Goal: Find contact information

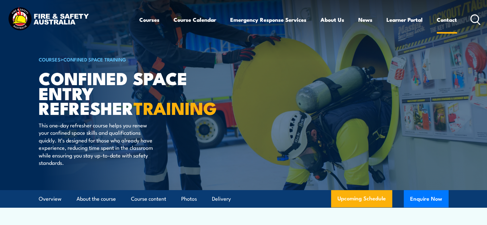
click at [449, 21] on link "Contact" at bounding box center [447, 19] width 20 height 17
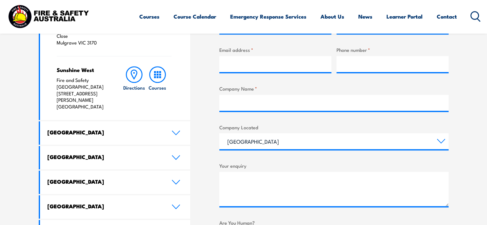
scroll to position [288, 0]
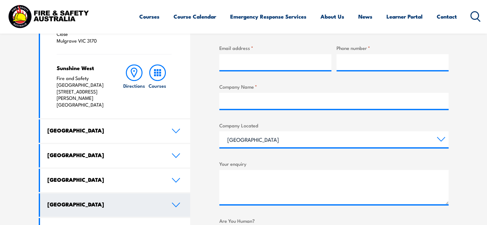
click at [96, 201] on h4 "[GEOGRAPHIC_DATA]" at bounding box center [104, 204] width 115 height 7
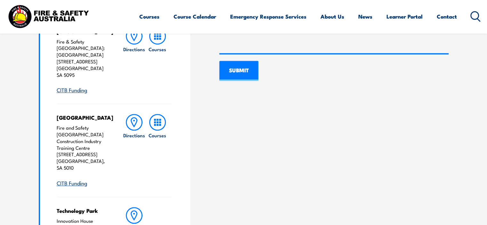
scroll to position [480, 0]
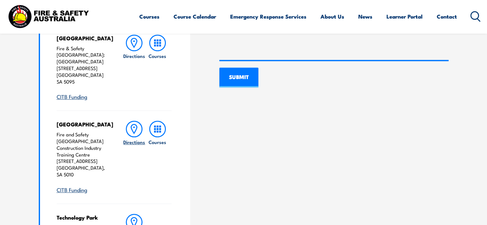
click at [134, 121] on icon at bounding box center [134, 129] width 17 height 17
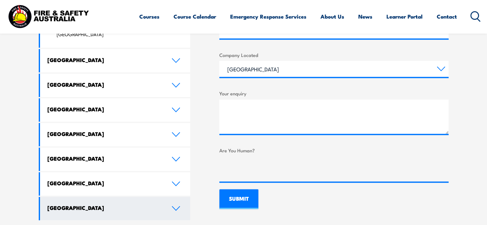
scroll to position [352, 0]
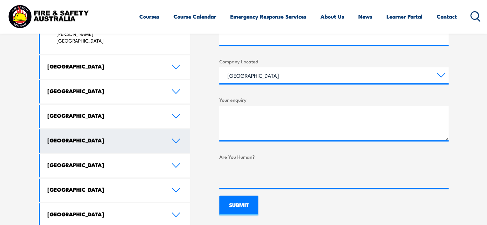
click at [78, 137] on h4 "[GEOGRAPHIC_DATA]" at bounding box center [104, 140] width 115 height 7
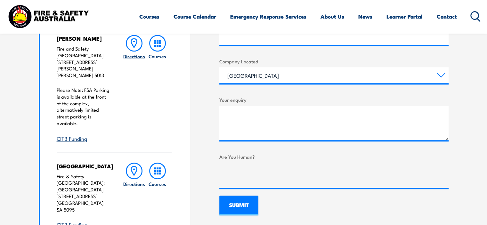
click at [134, 44] on icon at bounding box center [134, 43] width 17 height 17
